Goal: Browse casually

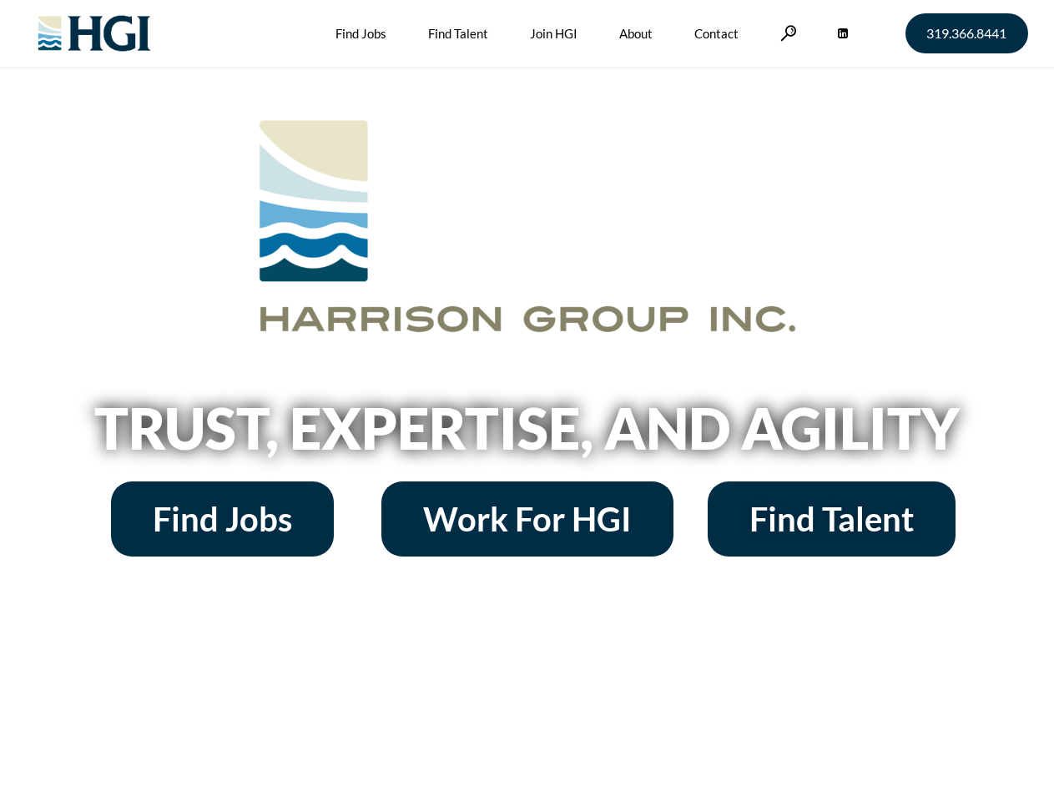
click at [526, 400] on h2 "Trust, Expertise, and Agility" at bounding box center [527, 428] width 951 height 57
click at [786, 33] on link at bounding box center [788, 33] width 17 height 16
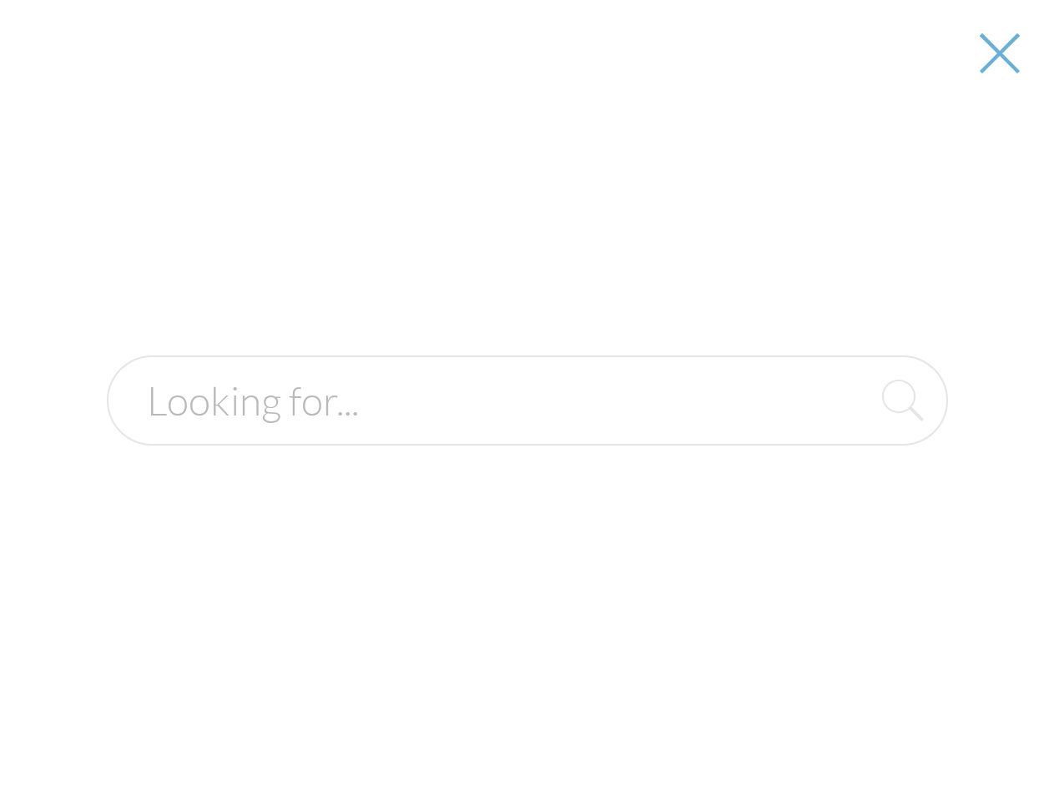
click at [526, 434] on h2 "Trust, Expertise, and Agility" at bounding box center [527, 428] width 951 height 57
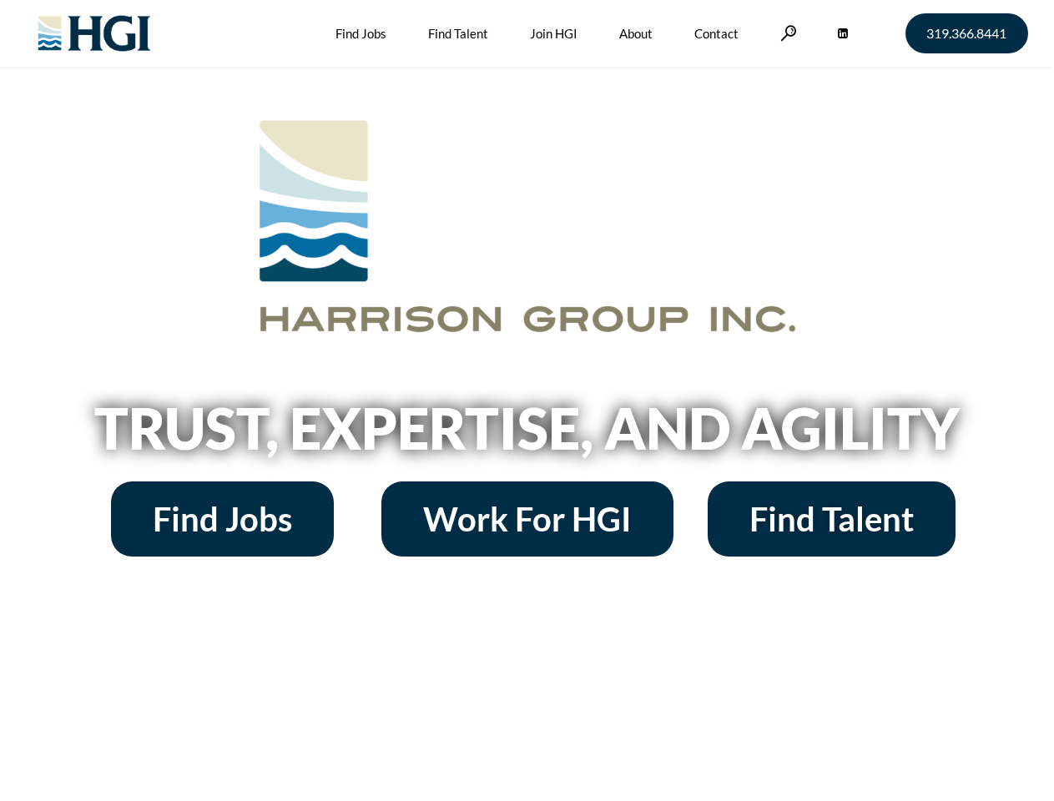
click at [526, 400] on h2 "Trust, Expertise, and Agility" at bounding box center [527, 428] width 951 height 57
click at [786, 33] on link at bounding box center [788, 33] width 17 height 16
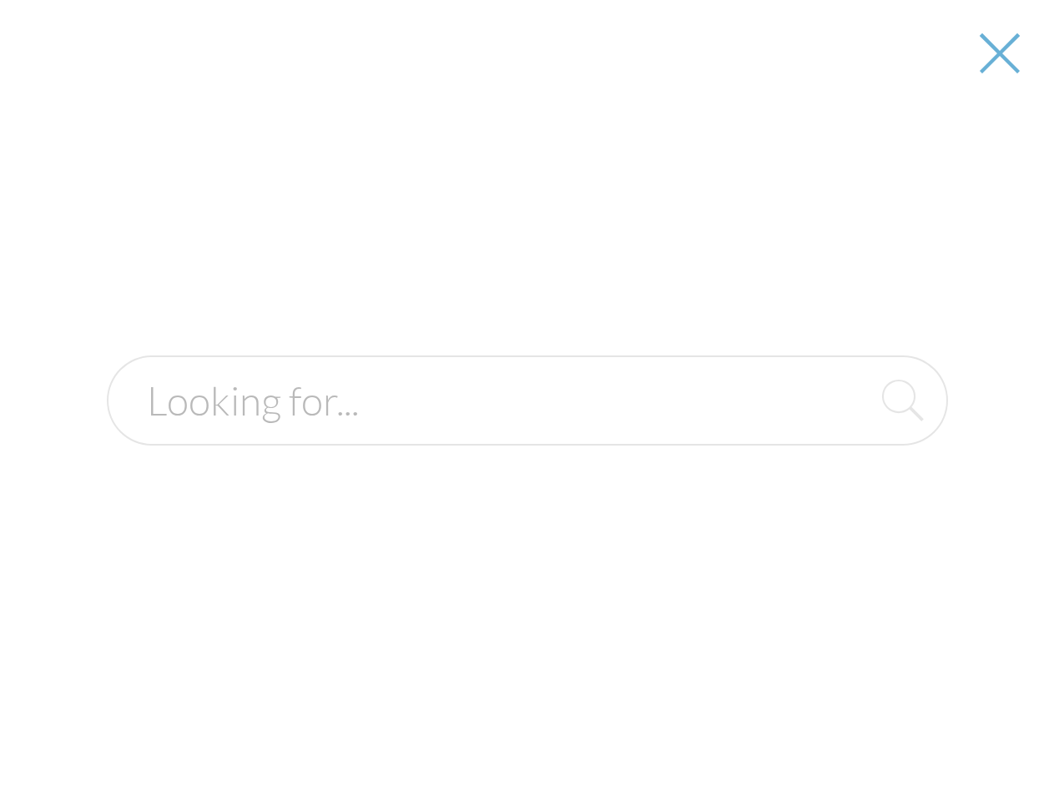
click at [526, 434] on h2 "Trust, Expertise, and Agility" at bounding box center [527, 428] width 951 height 57
